Goal: Information Seeking & Learning: Understand process/instructions

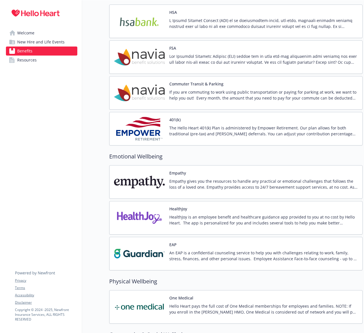
scroll to position [767, 0]
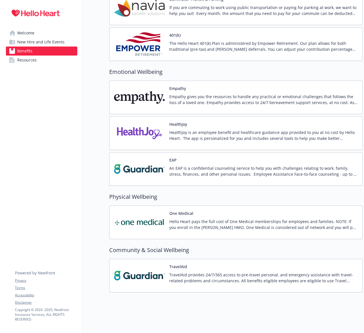
click at [214, 223] on p "Hello Heart pays the full cost of One Medical memberships for employees and fam…" at bounding box center [263, 225] width 189 height 12
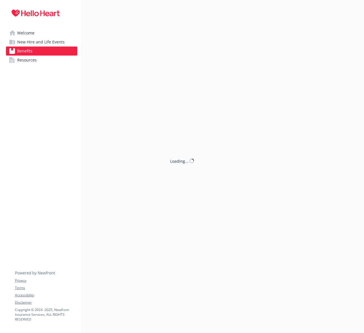
scroll to position [767, 0]
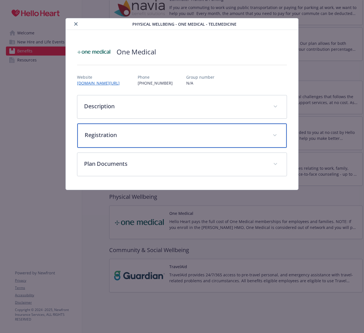
click at [174, 136] on p "Registration" at bounding box center [175, 135] width 181 height 8
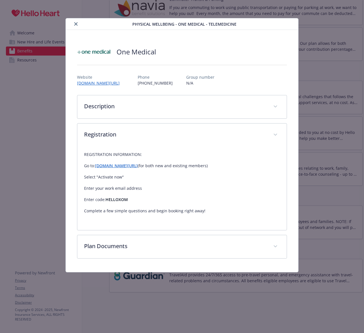
drag, startPoint x: 158, startPoint y: 168, endPoint x: 96, endPoint y: 167, distance: 62.4
click at [96, 167] on p "Go to: [DOMAIN_NAME][URL] (for both new and existing members)​" at bounding box center [182, 166] width 196 height 7
copy link "[DOMAIN_NAME][URL]"
